Goal: Information Seeking & Learning: Learn about a topic

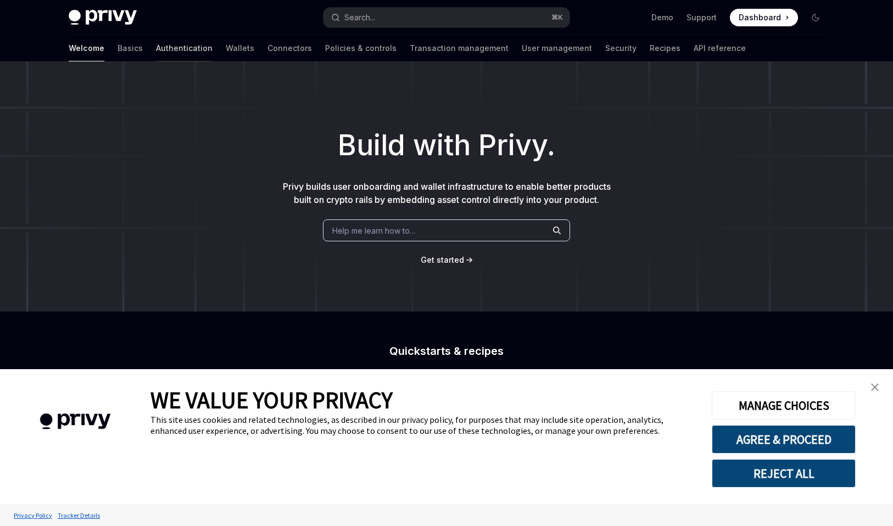
click at [156, 46] on link "Authentication" at bounding box center [184, 48] width 57 height 26
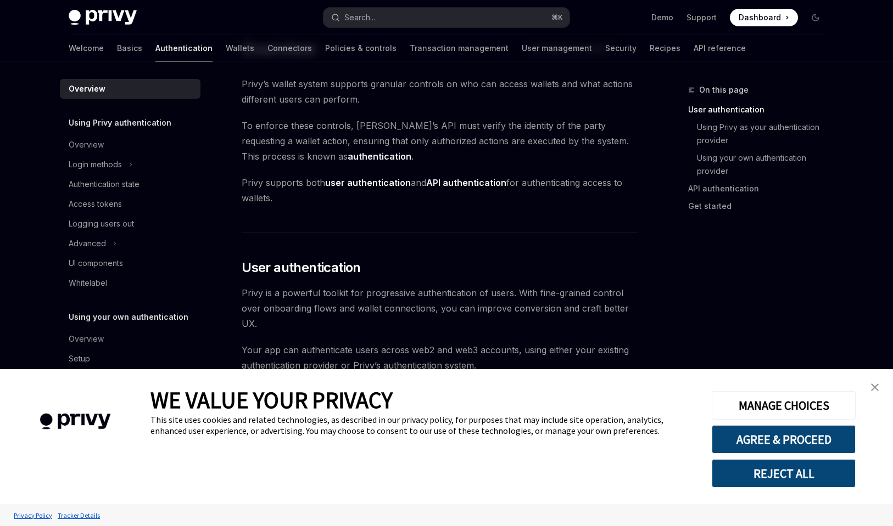
scroll to position [94, 0]
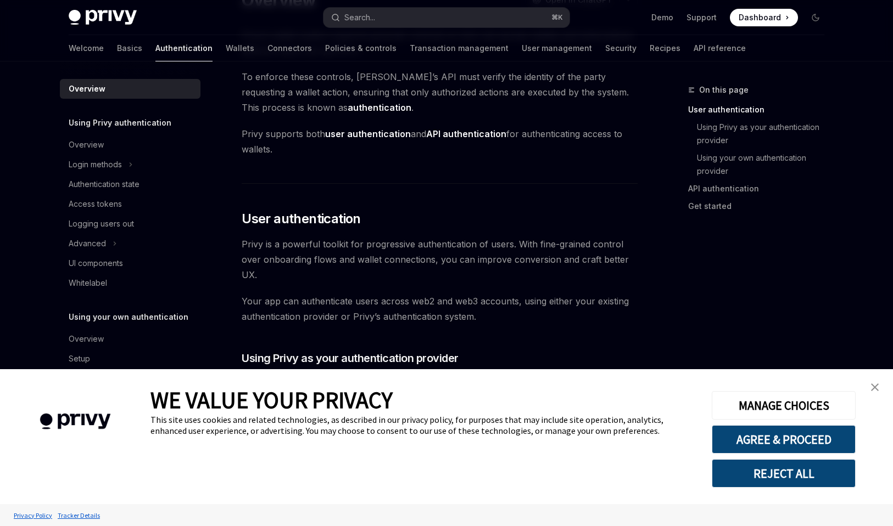
click at [877, 389] on img "close banner" at bounding box center [875, 388] width 8 height 8
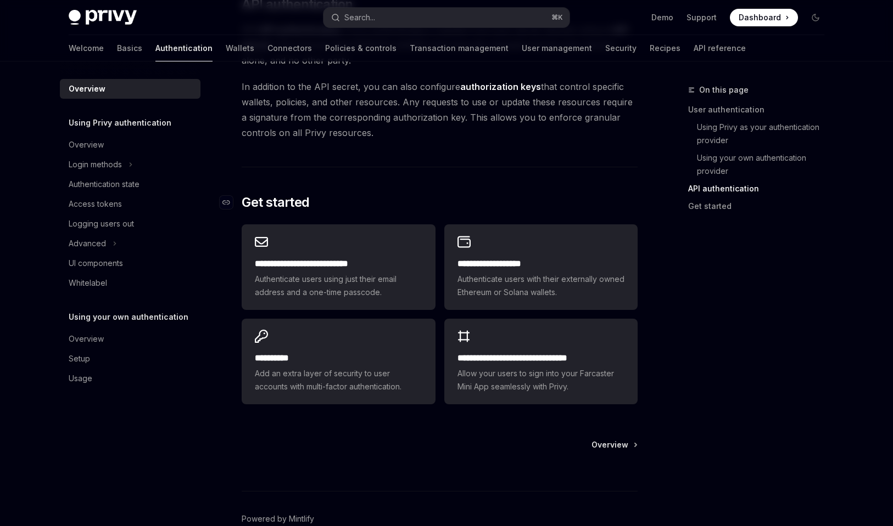
scroll to position [569, 0]
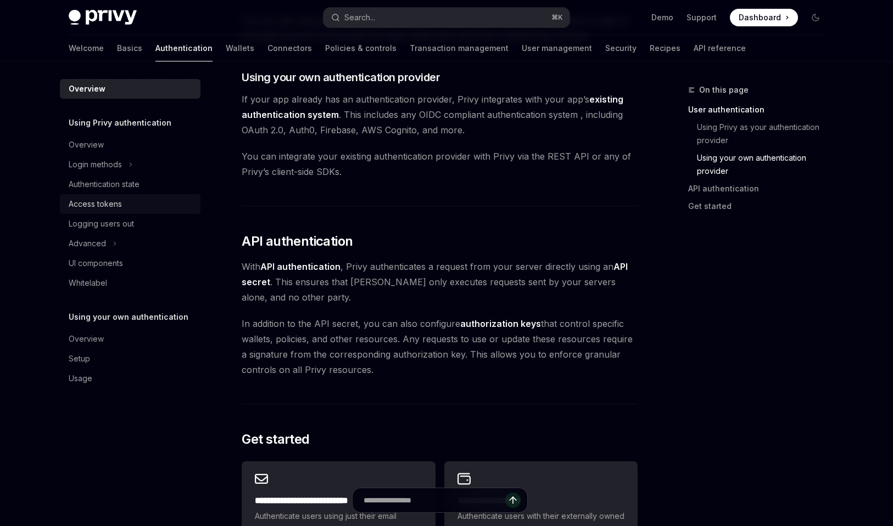
click at [125, 198] on div "Access tokens" at bounding box center [131, 204] width 125 height 13
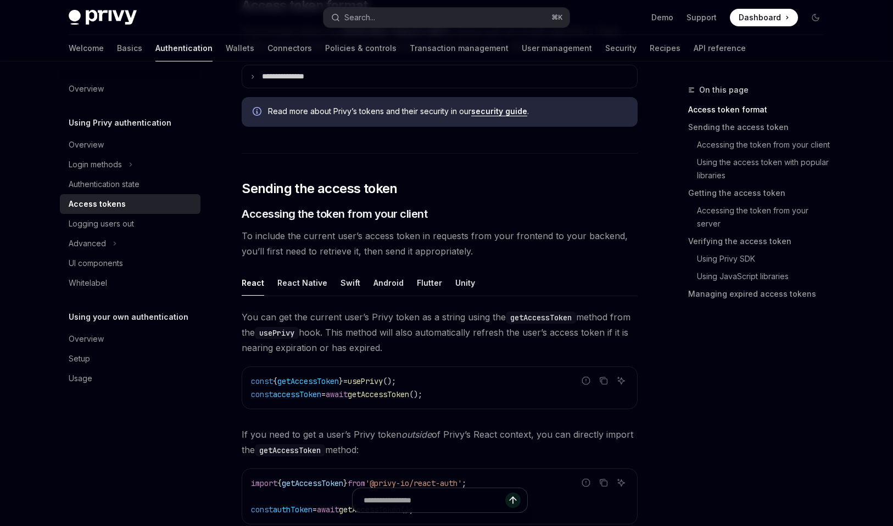
scroll to position [427, 0]
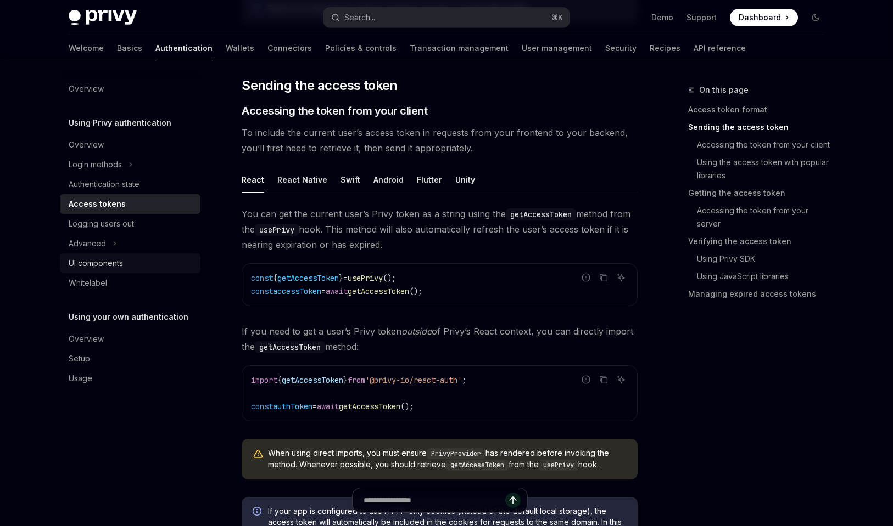
click at [121, 260] on div "UI components" at bounding box center [96, 263] width 54 height 13
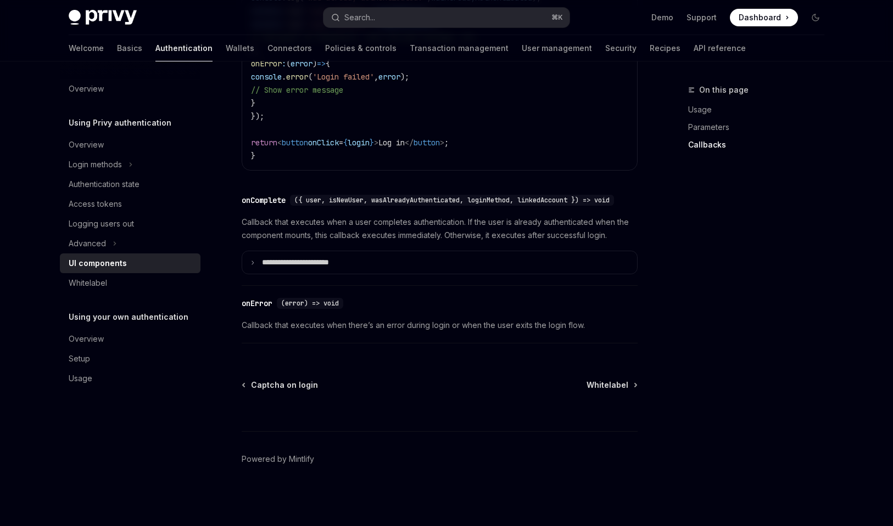
scroll to position [1567, 0]
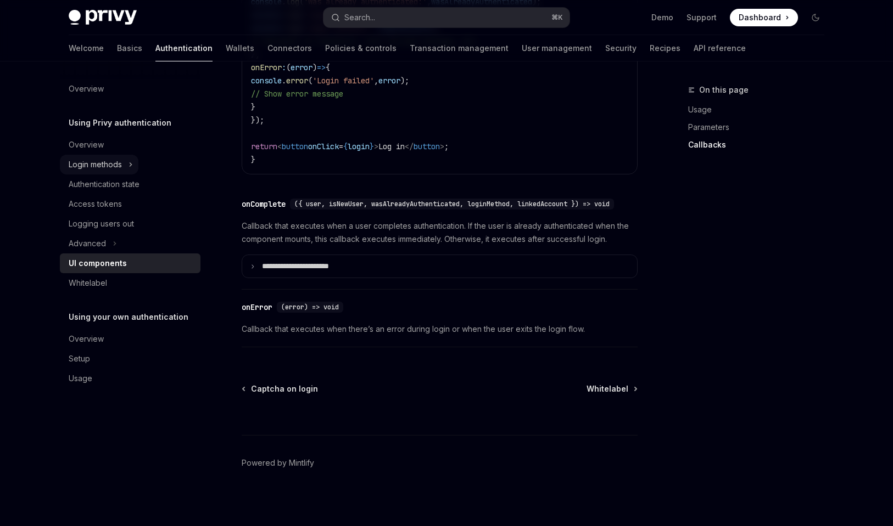
click at [97, 156] on button "Login methods" at bounding box center [99, 165] width 78 height 20
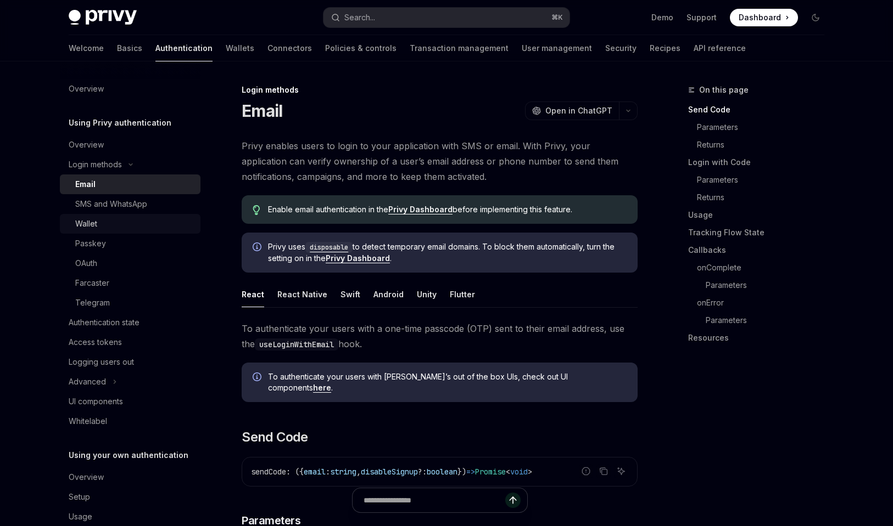
click at [114, 220] on div "Wallet" at bounding box center [134, 223] width 119 height 13
type textarea "*"
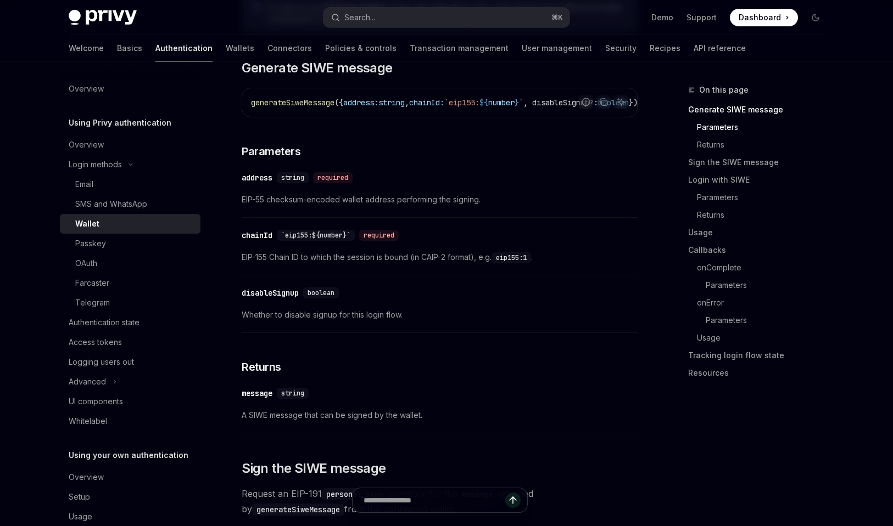
scroll to position [435, 0]
